Goal: Transaction & Acquisition: Purchase product/service

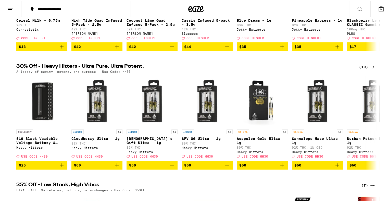
scroll to position [126, 0]
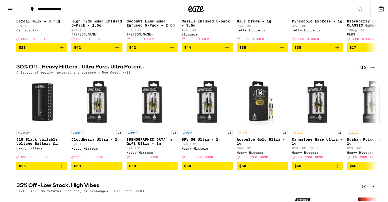
click at [359, 11] on button at bounding box center [359, 8] width 21 height 16
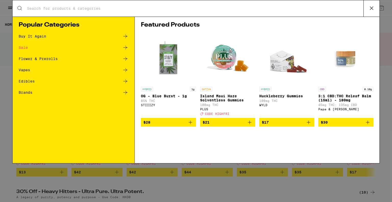
click at [119, 38] on div "Buy It Again" at bounding box center [74, 36] width 110 height 6
